Goal: Check status

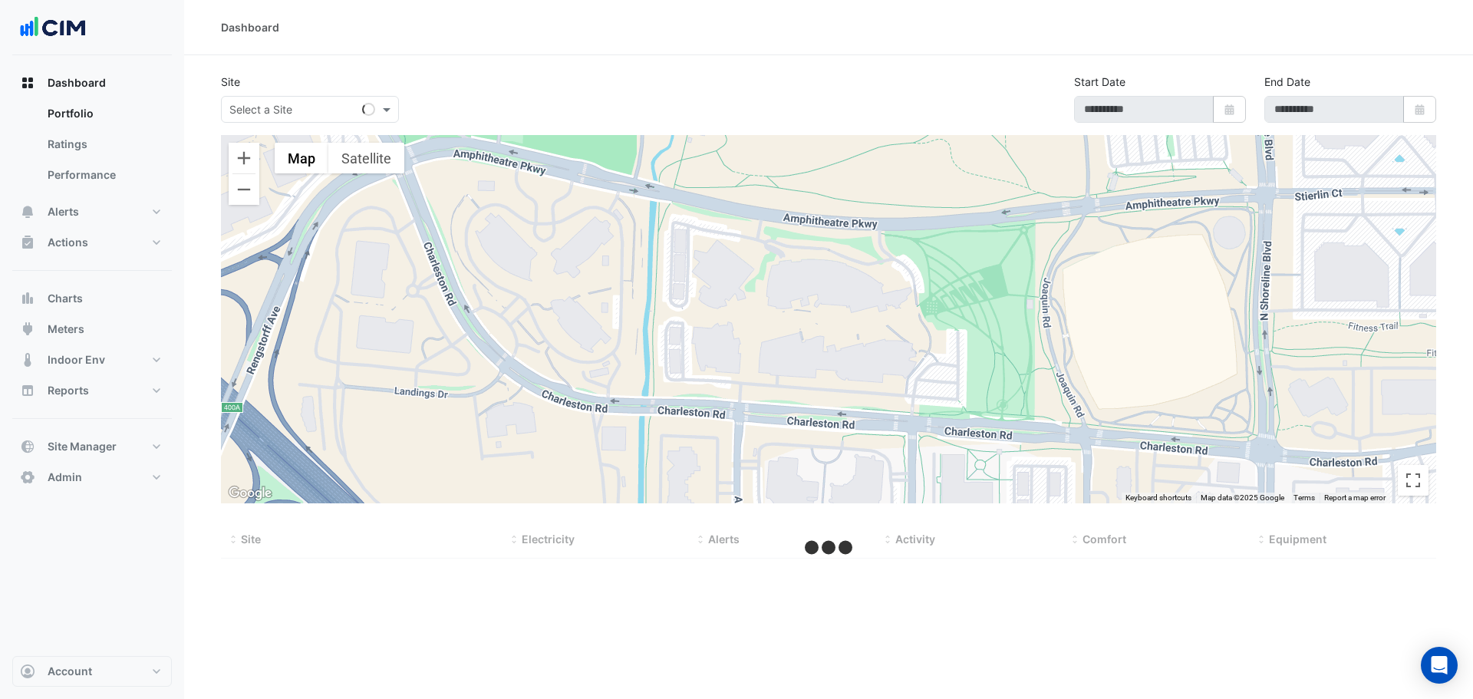
select select "**"
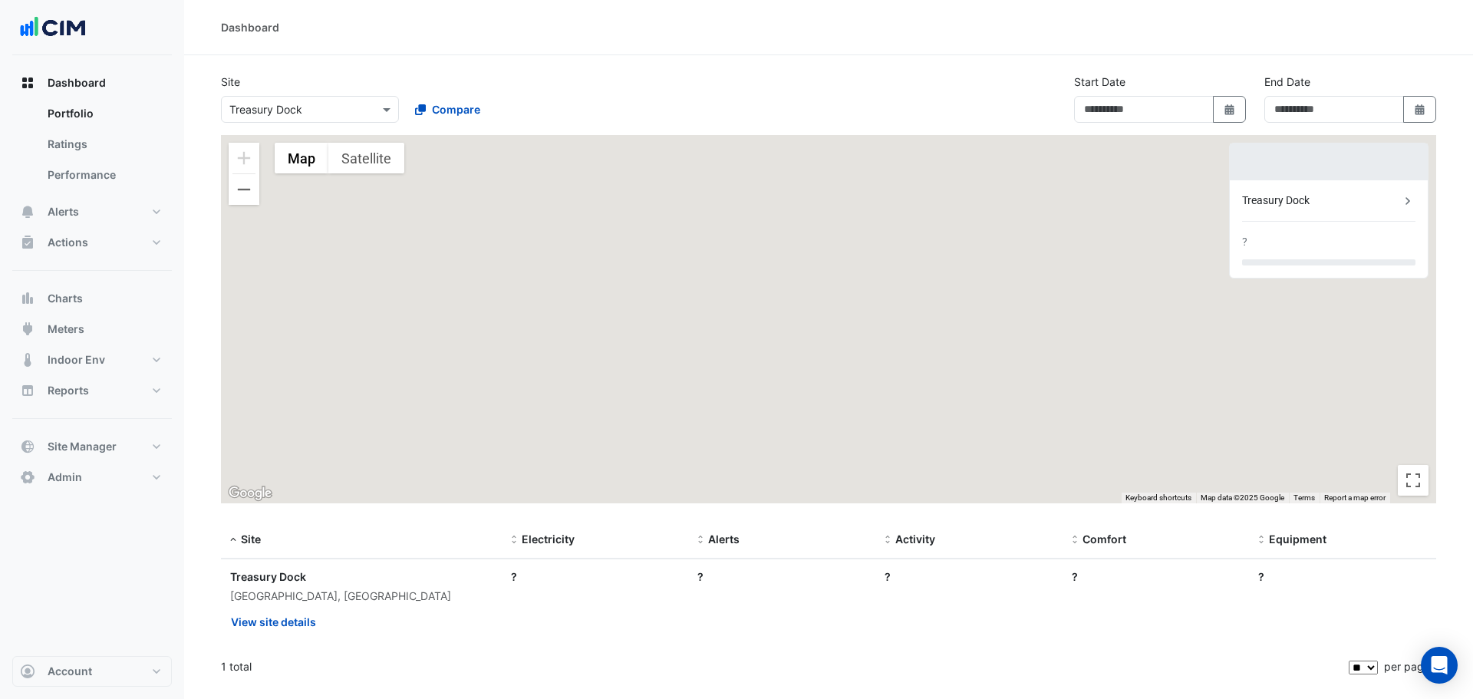
type input "**********"
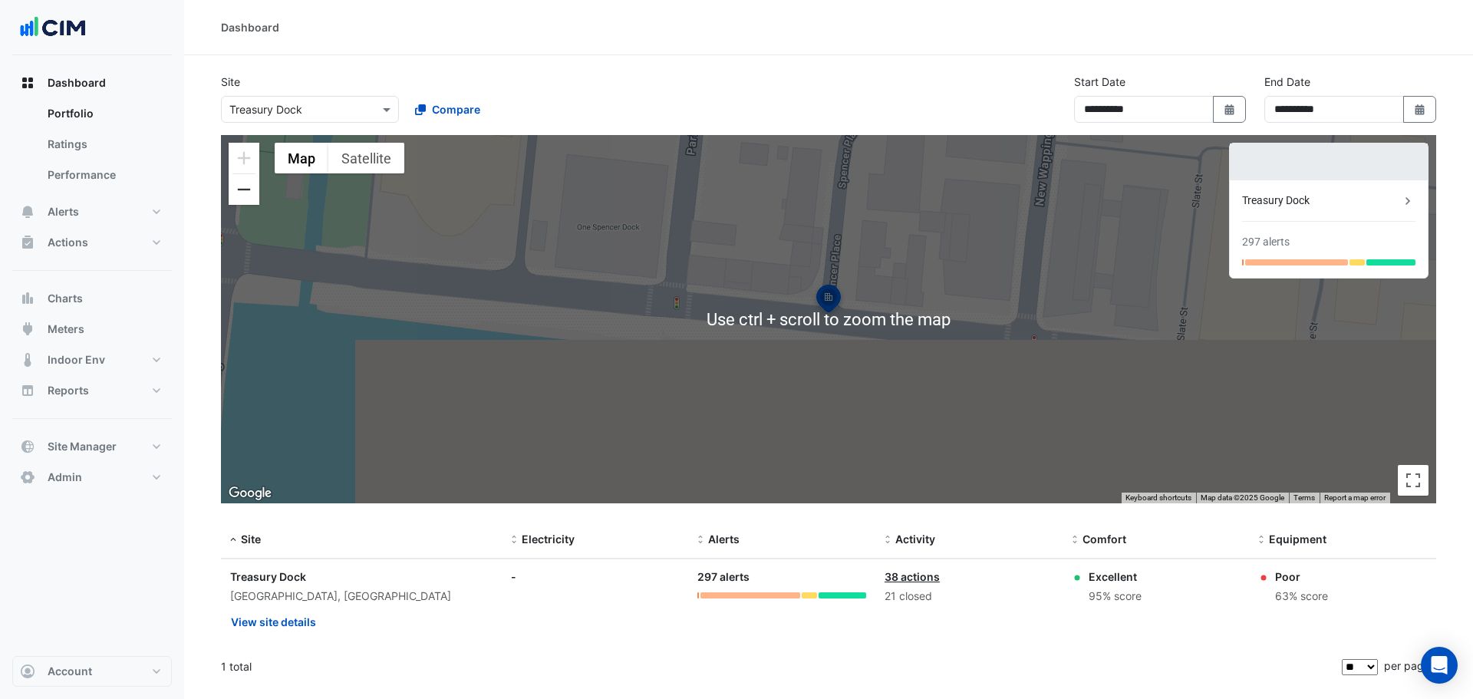
click at [252, 192] on button "Zoom out" at bounding box center [244, 189] width 31 height 31
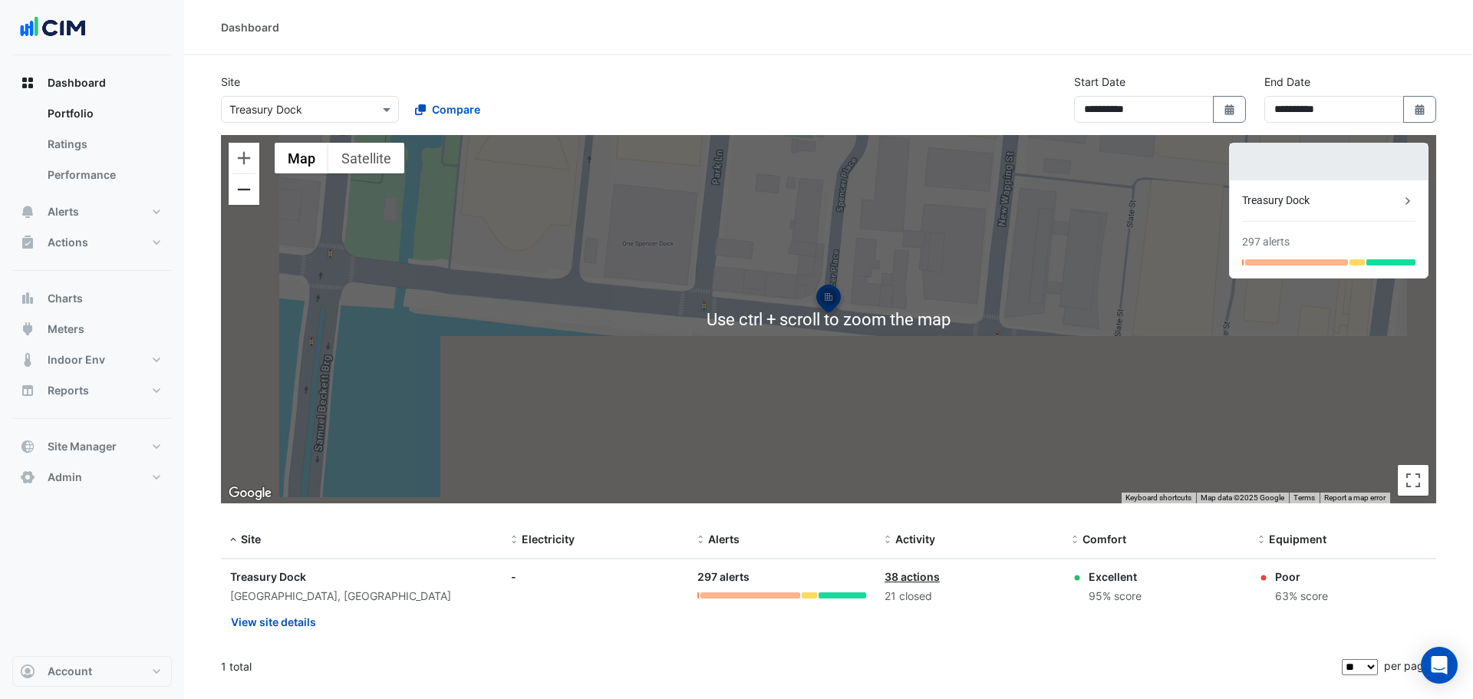
click at [252, 192] on button "Zoom out" at bounding box center [244, 189] width 31 height 31
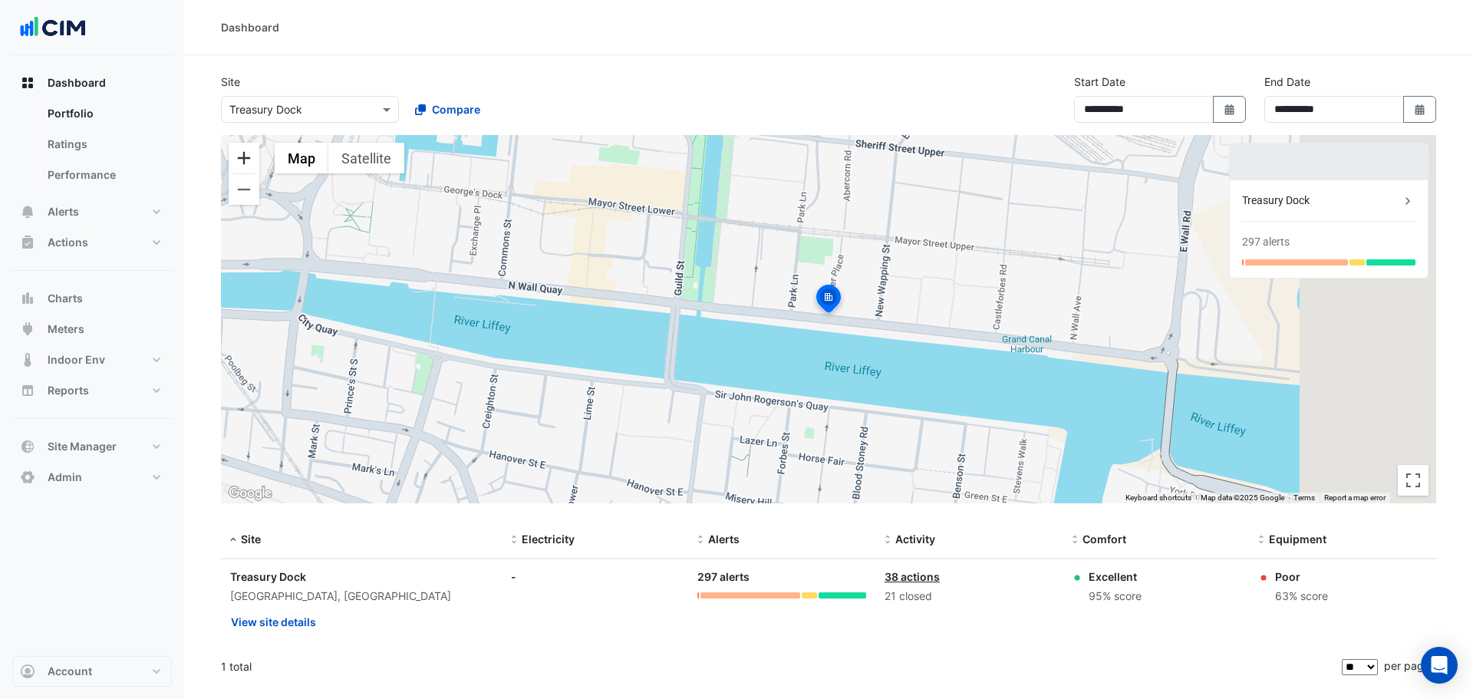
click at [238, 156] on button "Zoom in" at bounding box center [244, 158] width 31 height 31
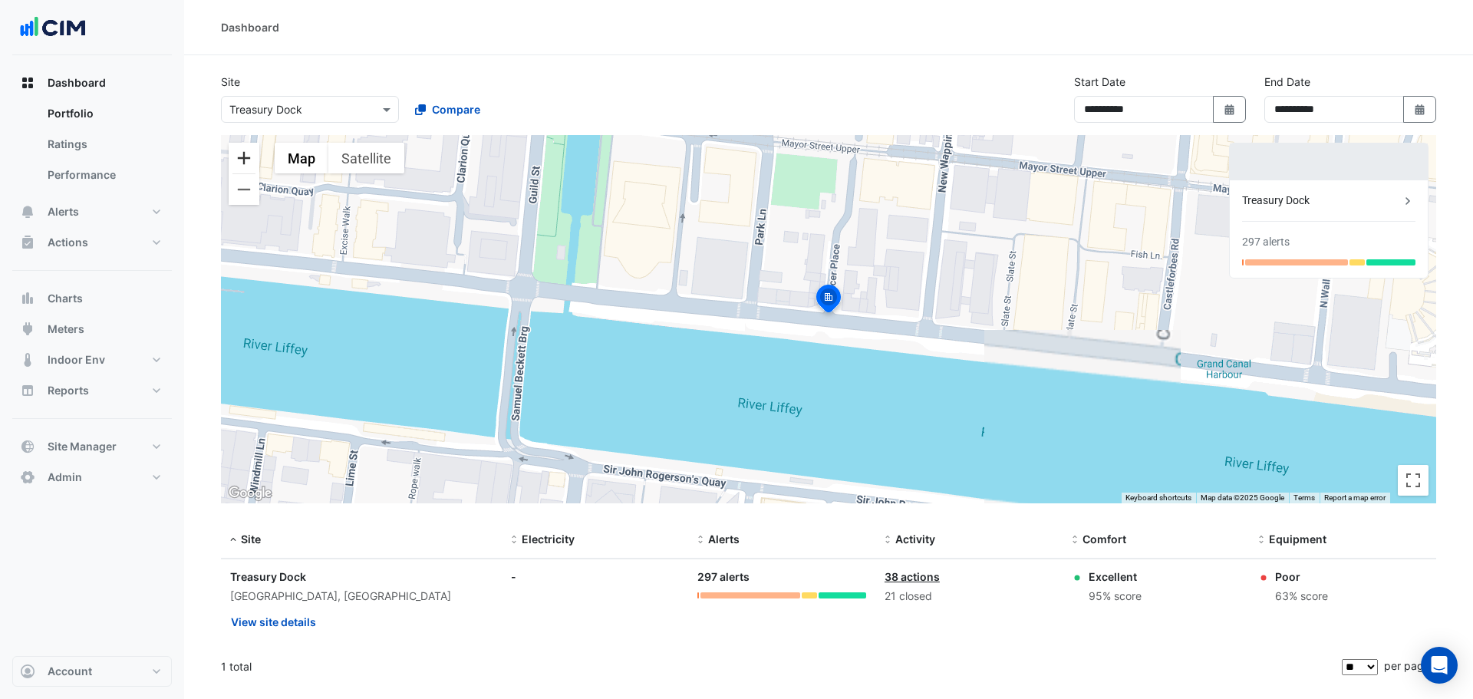
click at [238, 156] on button "Zoom in" at bounding box center [244, 158] width 31 height 31
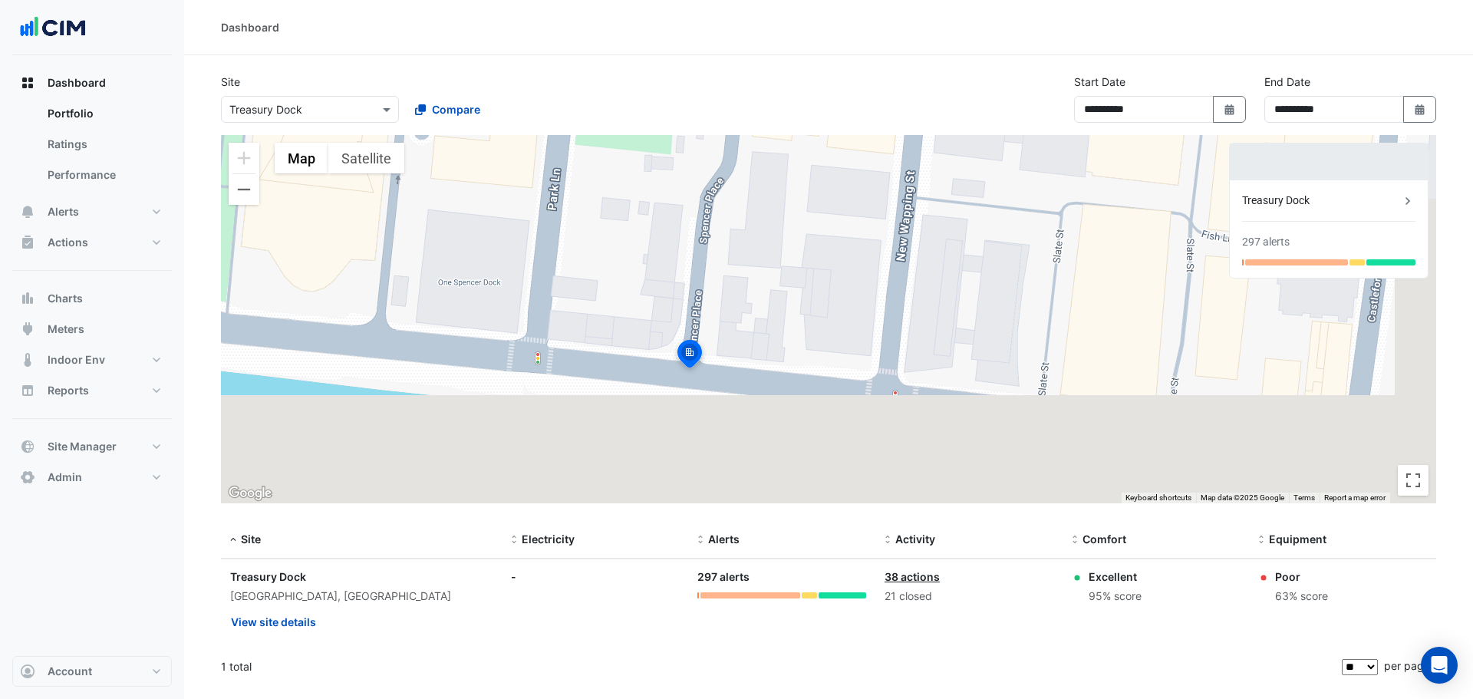
click at [840, 381] on div "To activate drag with keyboard, press Alt + Enter. Once in keyboard drag state,…" at bounding box center [829, 319] width 1216 height 368
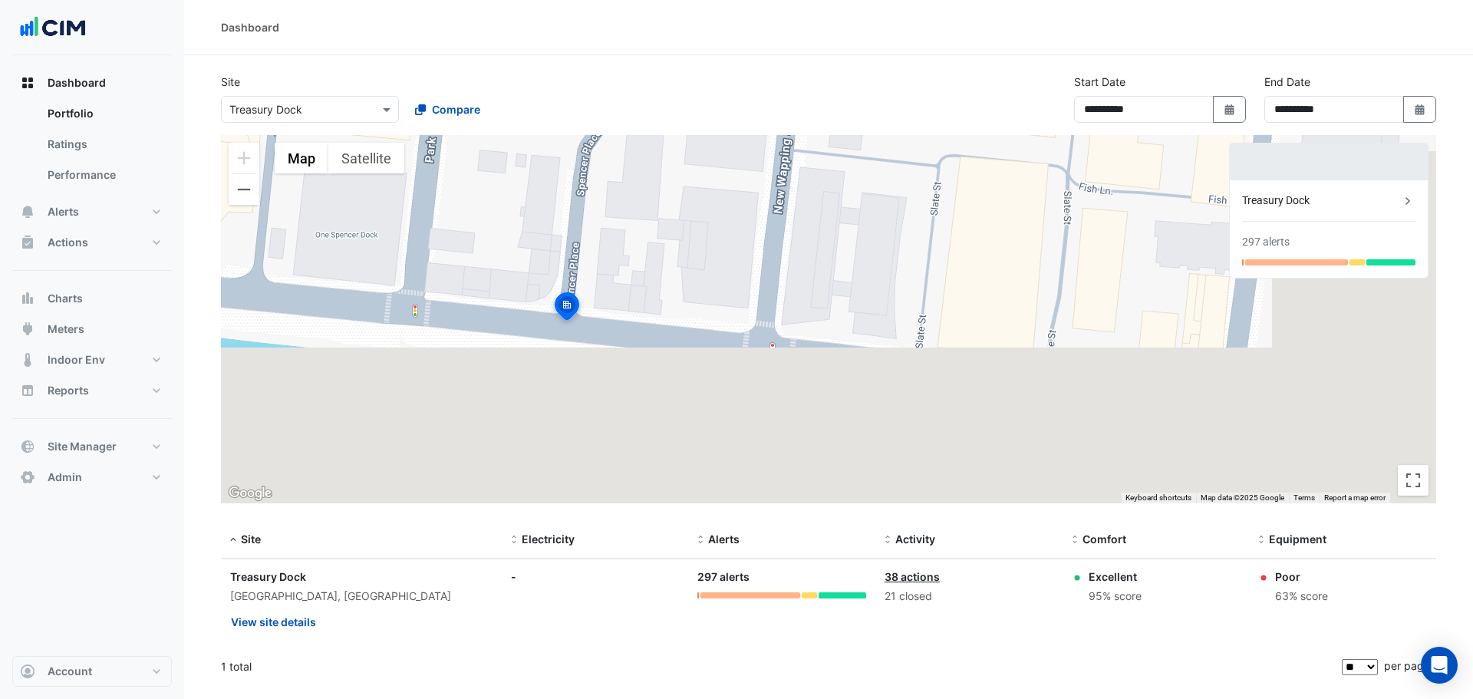
drag, startPoint x: 964, startPoint y: 283, endPoint x: 841, endPoint y: 238, distance: 130.9
click at [841, 238] on div "To activate drag with keyboard, press Alt + Enter. Once in keyboard drag state,…" at bounding box center [829, 319] width 1216 height 368
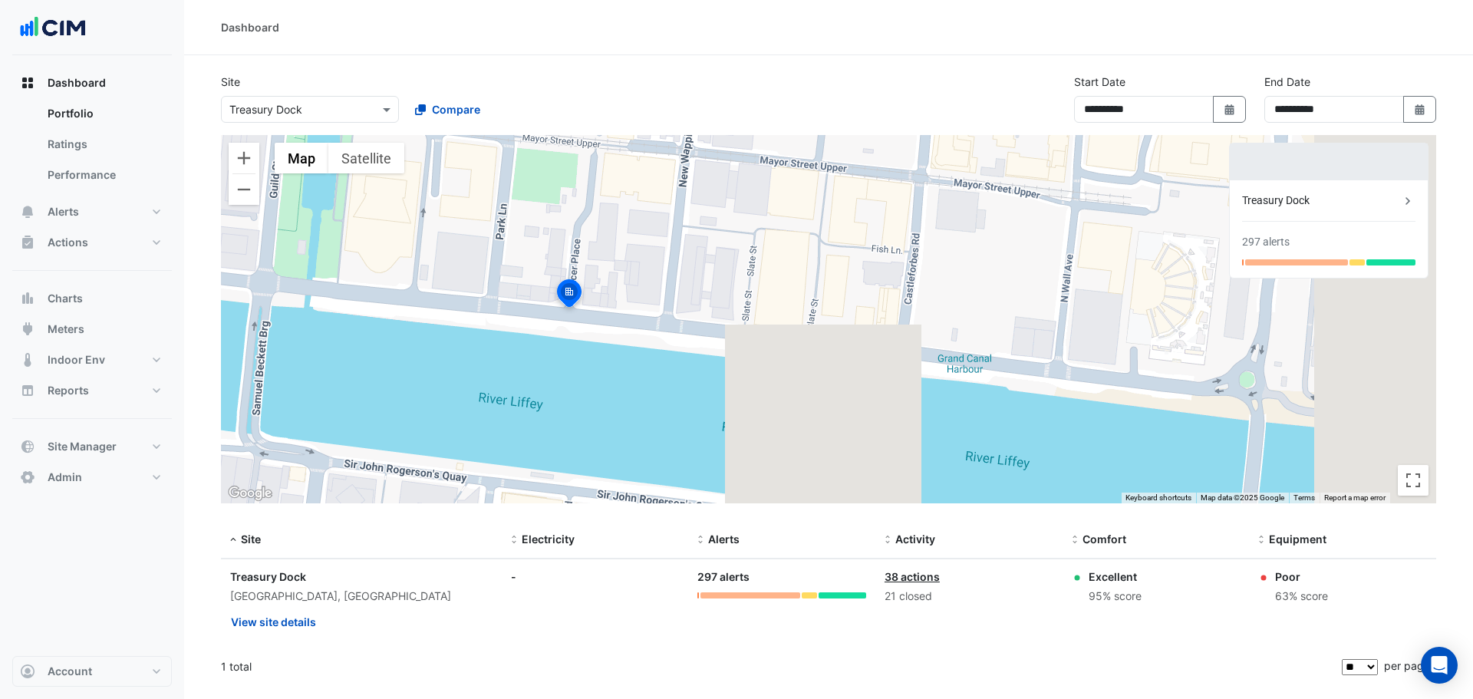
drag, startPoint x: 626, startPoint y: 256, endPoint x: 715, endPoint y: 339, distance: 121.6
click at [715, 339] on div "To activate drag with keyboard, press Alt + Enter. Once in keyboard drag state,…" at bounding box center [829, 319] width 1216 height 368
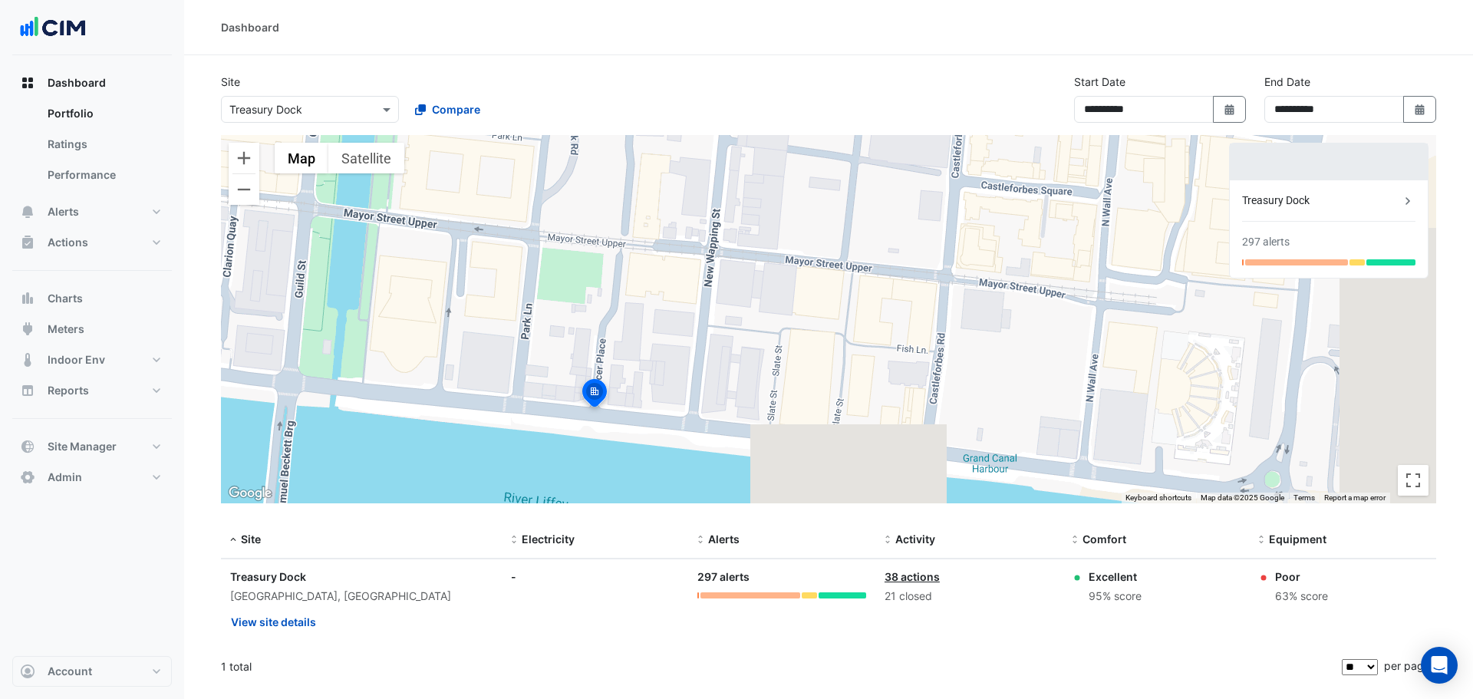
drag, startPoint x: 649, startPoint y: 206, endPoint x: 676, endPoint y: 306, distance: 103.3
click at [676, 306] on div "To activate drag with keyboard, press Alt + Enter. Once in keyboard drag state,…" at bounding box center [829, 319] width 1216 height 368
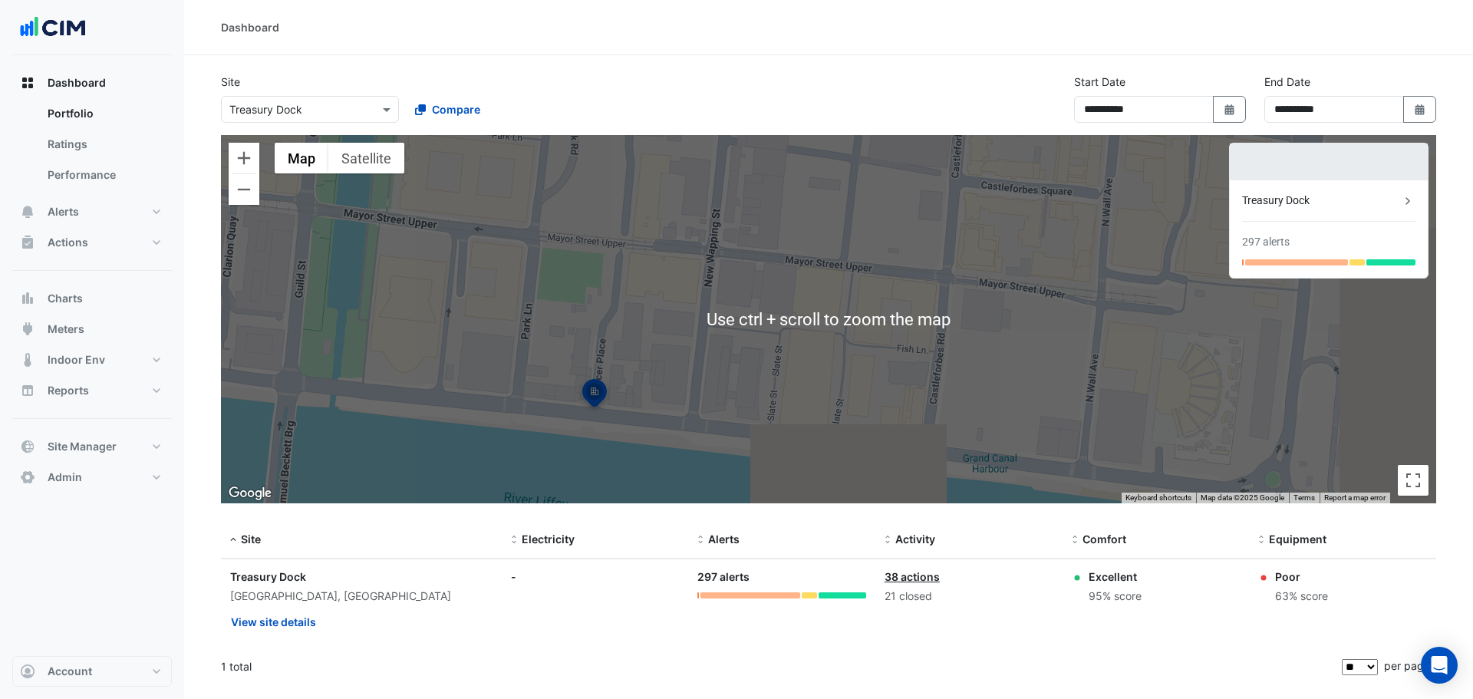
click at [817, 48] on div "Dashboard" at bounding box center [828, 27] width 1289 height 55
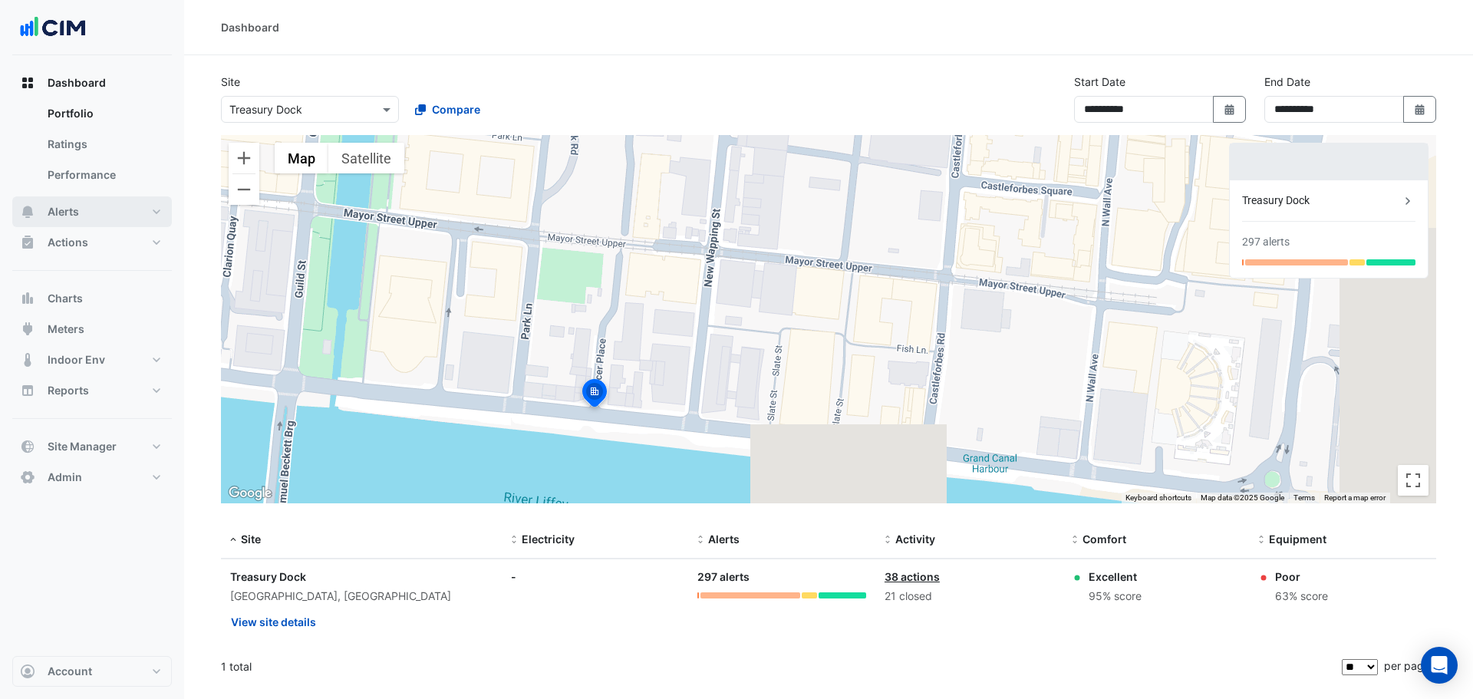
click at [94, 216] on button "Alerts" at bounding box center [92, 211] width 160 height 31
